Goal: Task Accomplishment & Management: Complete application form

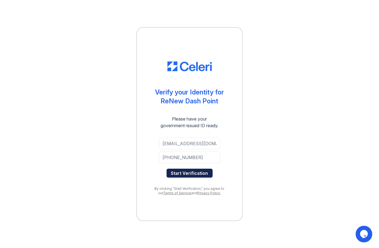
click at [199, 172] on button "Start Verification" at bounding box center [190, 173] width 46 height 9
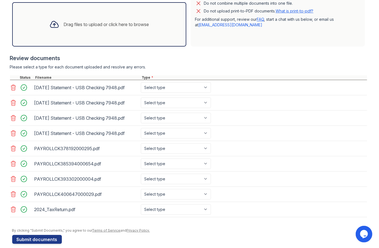
scroll to position [170, 0]
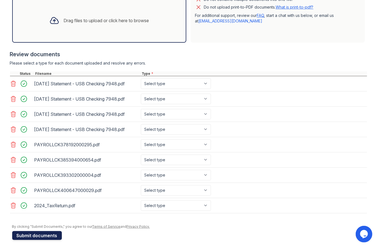
click at [28, 231] on button "Submit documents" at bounding box center [37, 235] width 50 height 9
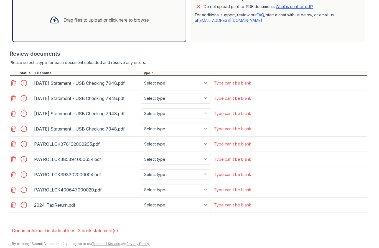
scroll to position [211, 0]
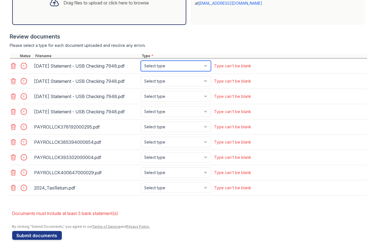
click at [201, 64] on select "Select type Paystub Bank Statement Offer Letter Tax Documents Benefit Award Let…" at bounding box center [176, 66] width 70 height 11
select select "bank_statement"
click at [141, 61] on select "Select type Paystub Bank Statement Offer Letter Tax Documents Benefit Award Let…" at bounding box center [176, 66] width 70 height 11
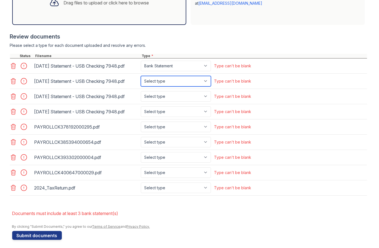
click at [177, 83] on select "Select type Paystub Bank Statement Offer Letter Tax Documents Benefit Award Let…" at bounding box center [176, 81] width 70 height 11
select select "bank_statement"
click at [141, 76] on select "Select type Paystub Bank Statement Offer Letter Tax Documents Benefit Award Let…" at bounding box center [176, 81] width 70 height 11
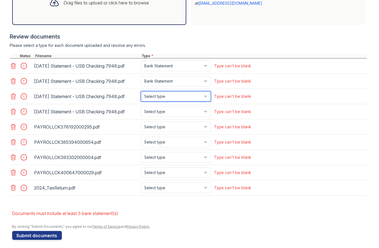
click at [170, 91] on select "Select type Paystub Bank Statement Offer Letter Tax Documents Benefit Award Let…" at bounding box center [176, 96] width 70 height 11
select select "bank_statement"
click at [141, 91] on select "Select type Paystub Bank Statement Offer Letter Tax Documents Benefit Award Let…" at bounding box center [176, 96] width 70 height 11
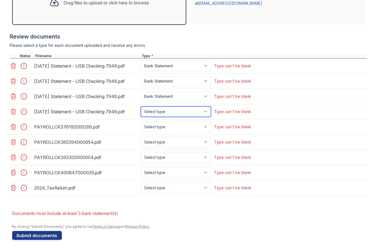
click at [165, 110] on select "Select type Paystub Bank Statement Offer Letter Tax Documents Benefit Award Let…" at bounding box center [176, 111] width 70 height 11
select select "bank_statement"
click at [141, 106] on select "Select type Paystub Bank Statement Offer Letter Tax Documents Benefit Award Let…" at bounding box center [176, 111] width 70 height 11
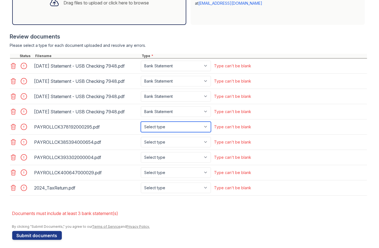
click at [165, 128] on select "Select type Paystub Bank Statement Offer Letter Tax Documents Benefit Award Let…" at bounding box center [176, 127] width 70 height 11
select select "paystub"
click at [141, 122] on select "Select type Paystub Bank Statement Offer Letter Tax Documents Benefit Award Let…" at bounding box center [176, 127] width 70 height 11
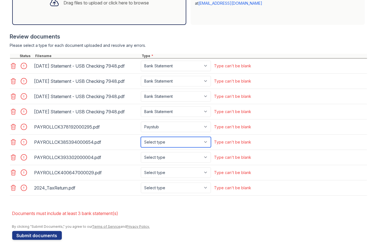
click at [165, 137] on select "Select type Paystub Bank Statement Offer Letter Tax Documents Benefit Award Let…" at bounding box center [176, 142] width 70 height 11
select select "paystub"
click at [141, 137] on select "Select type Paystub Bank Statement Offer Letter Tax Documents Benefit Award Let…" at bounding box center [176, 142] width 70 height 11
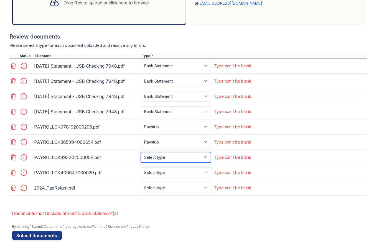
click at [168, 155] on select "Select type Paystub Bank Statement Offer Letter Tax Documents Benefit Award Let…" at bounding box center [176, 157] width 70 height 11
select select "paystub"
click at [141, 152] on select "Select type Paystub Bank Statement Offer Letter Tax Documents Benefit Award Let…" at bounding box center [176, 157] width 70 height 11
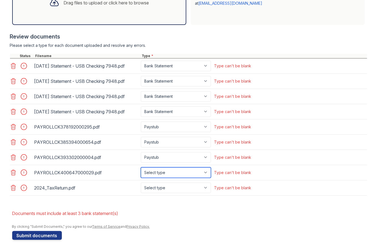
click at [165, 171] on select "Select type Paystub Bank Statement Offer Letter Tax Documents Benefit Award Let…" at bounding box center [176, 172] width 70 height 11
select select "paystub"
click at [141, 167] on select "Select type Paystub Bank Statement Offer Letter Tax Documents Benefit Award Let…" at bounding box center [176, 172] width 70 height 11
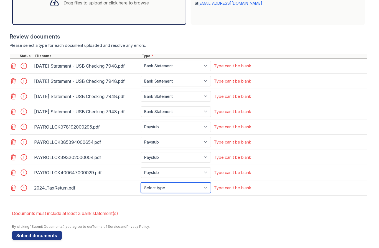
click at [166, 186] on select "Select type Paystub Bank Statement Offer Letter Tax Documents Benefit Award Let…" at bounding box center [176, 188] width 70 height 11
select select "tax_documents"
click at [141, 183] on select "Select type Paystub Bank Statement Offer Letter Tax Documents Benefit Award Let…" at bounding box center [176, 188] width 70 height 11
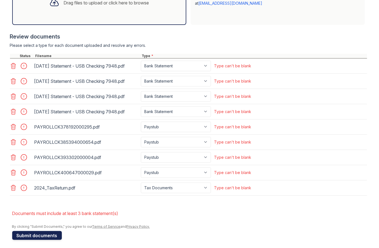
click at [37, 234] on button "Submit documents" at bounding box center [37, 235] width 50 height 9
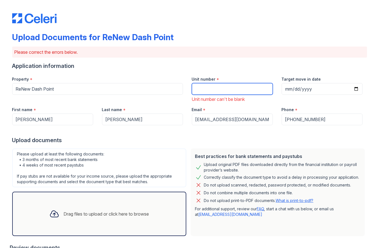
click at [204, 89] on input "Unit number" at bounding box center [232, 89] width 81 height 12
type input "81 B"
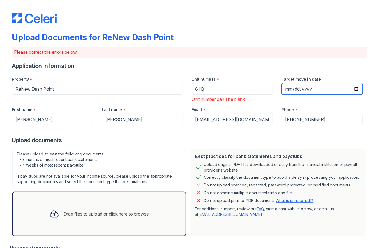
click at [314, 84] on input "Target move in date" at bounding box center [322, 89] width 81 height 12
click at [353, 88] on input "Target move in date" at bounding box center [322, 89] width 81 height 12
type input "2025-09-12"
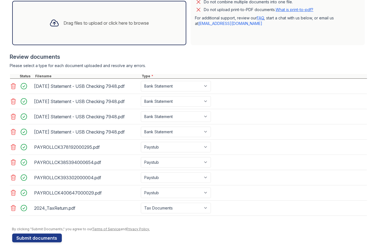
scroll to position [193, 0]
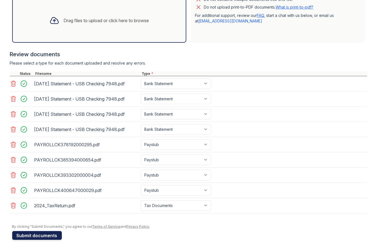
click at [39, 234] on button "Submit documents" at bounding box center [37, 235] width 50 height 9
